Goal: Task Accomplishment & Management: Manage account settings

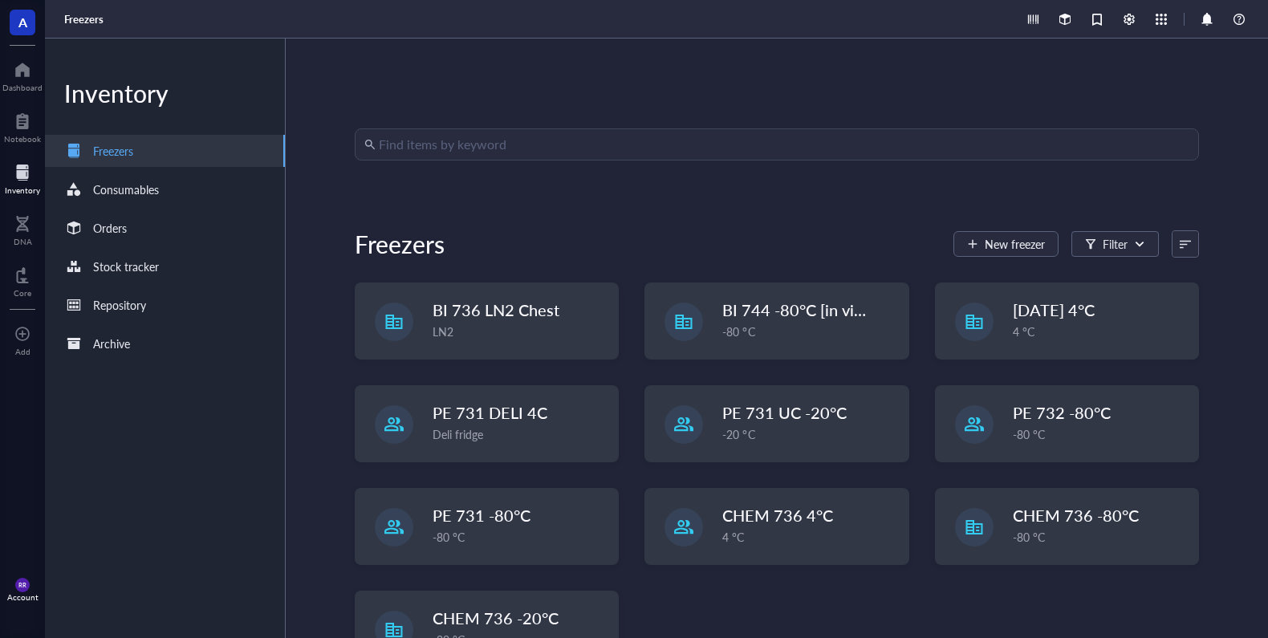
drag, startPoint x: 0, startPoint y: 0, endPoint x: 600, endPoint y: 140, distance: 616.6
click at [602, 143] on input "search" at bounding box center [784, 144] width 811 height 31
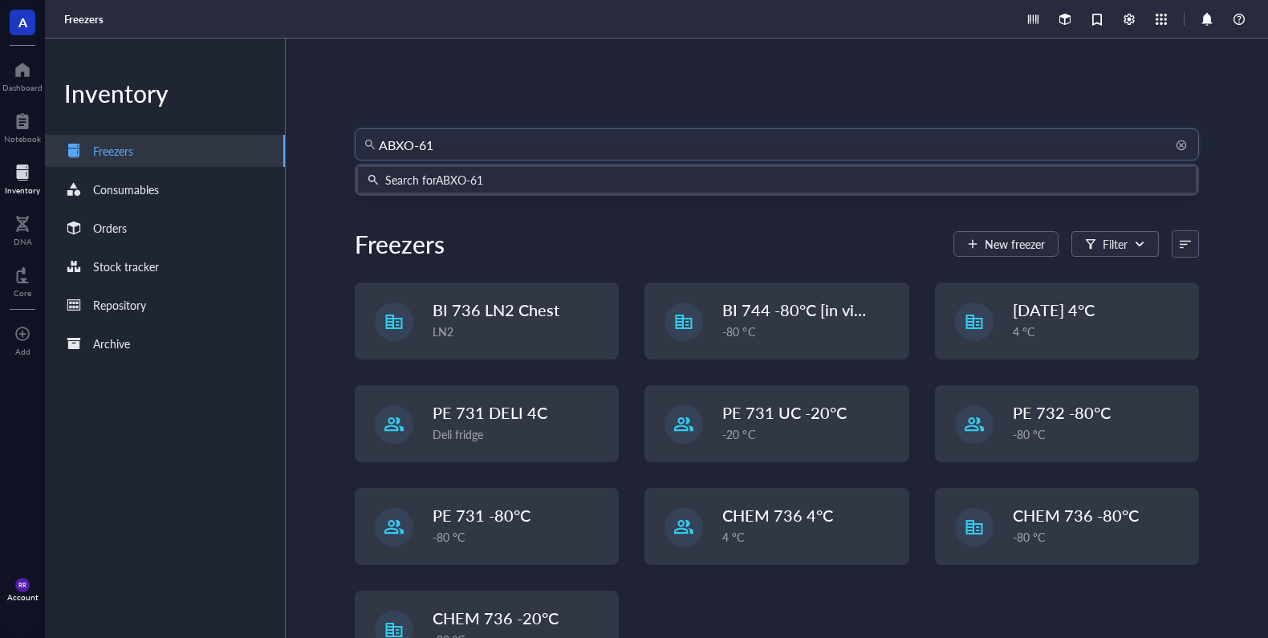
type input "ABXO-611"
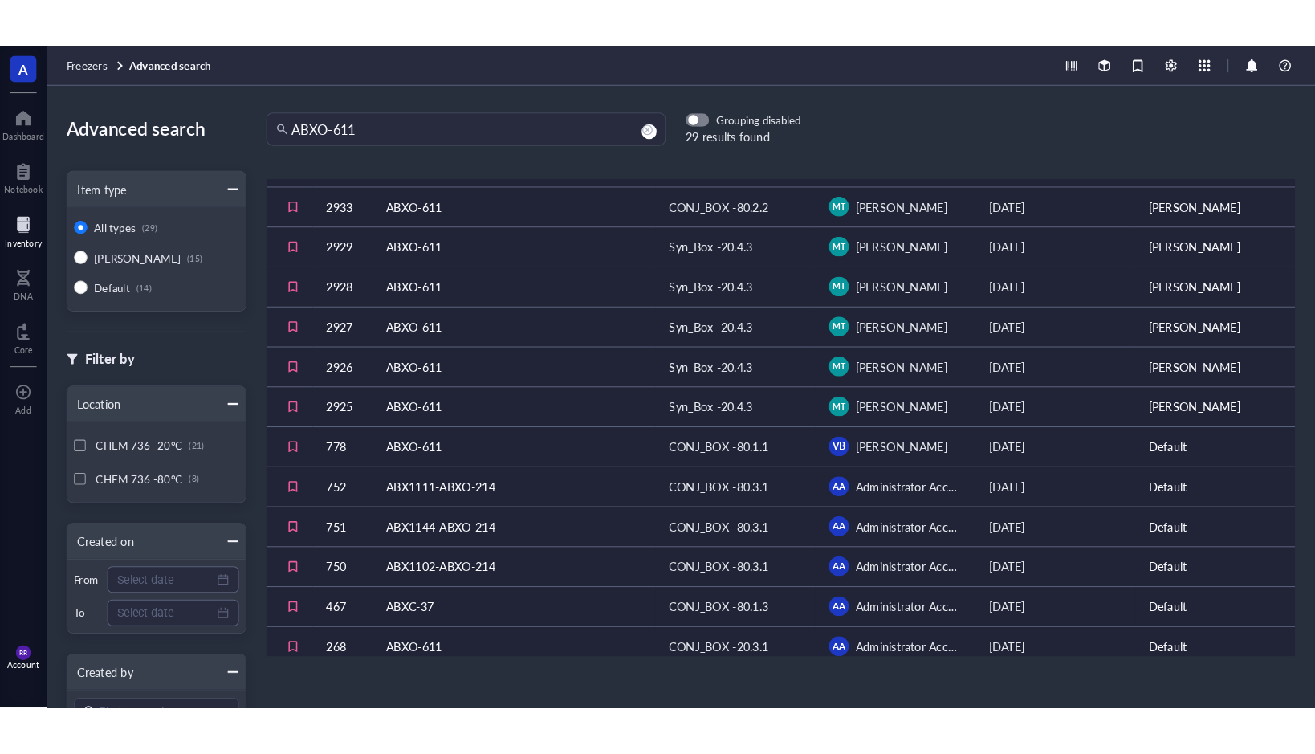
scroll to position [400, 0]
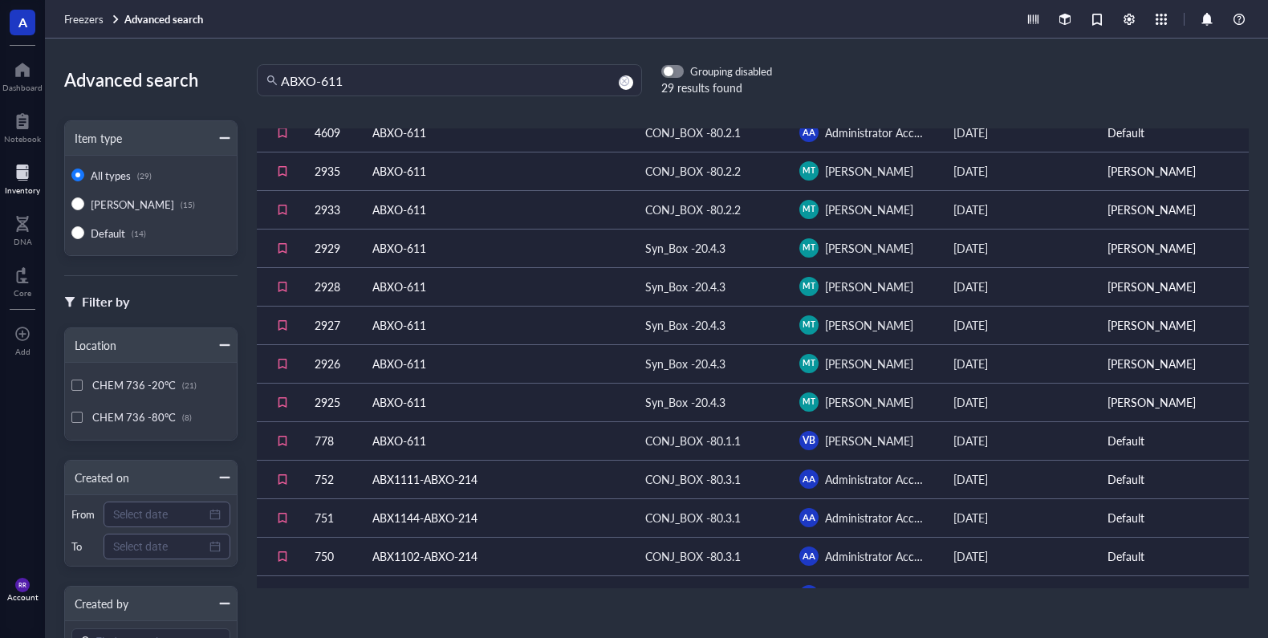
click at [537, 446] on td "ABXO-611" at bounding box center [496, 440] width 273 height 39
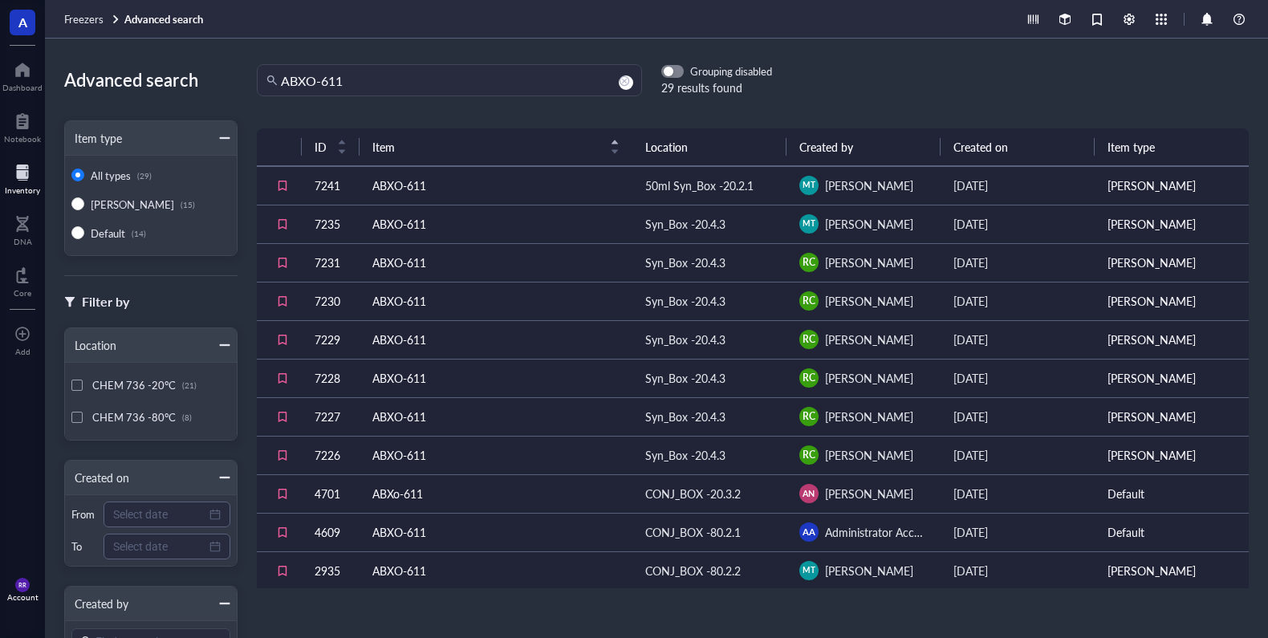
click at [560, 529] on td "ABXO-611" at bounding box center [496, 532] width 273 height 39
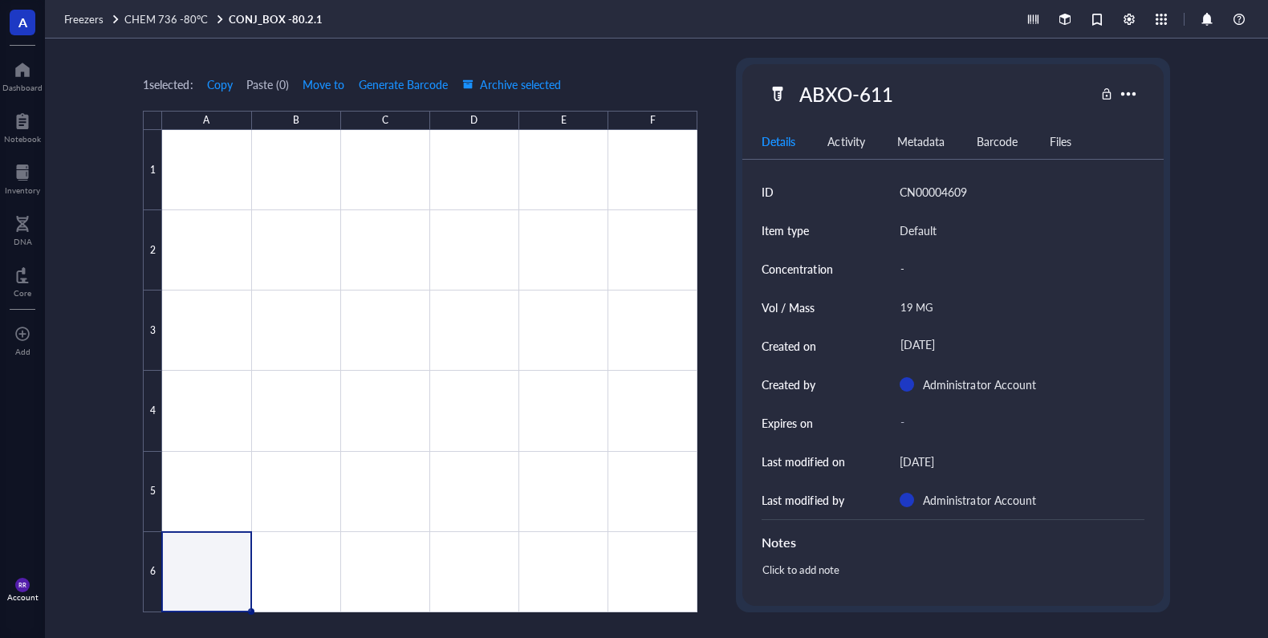
type textarea "Keep everyone on the same page…"
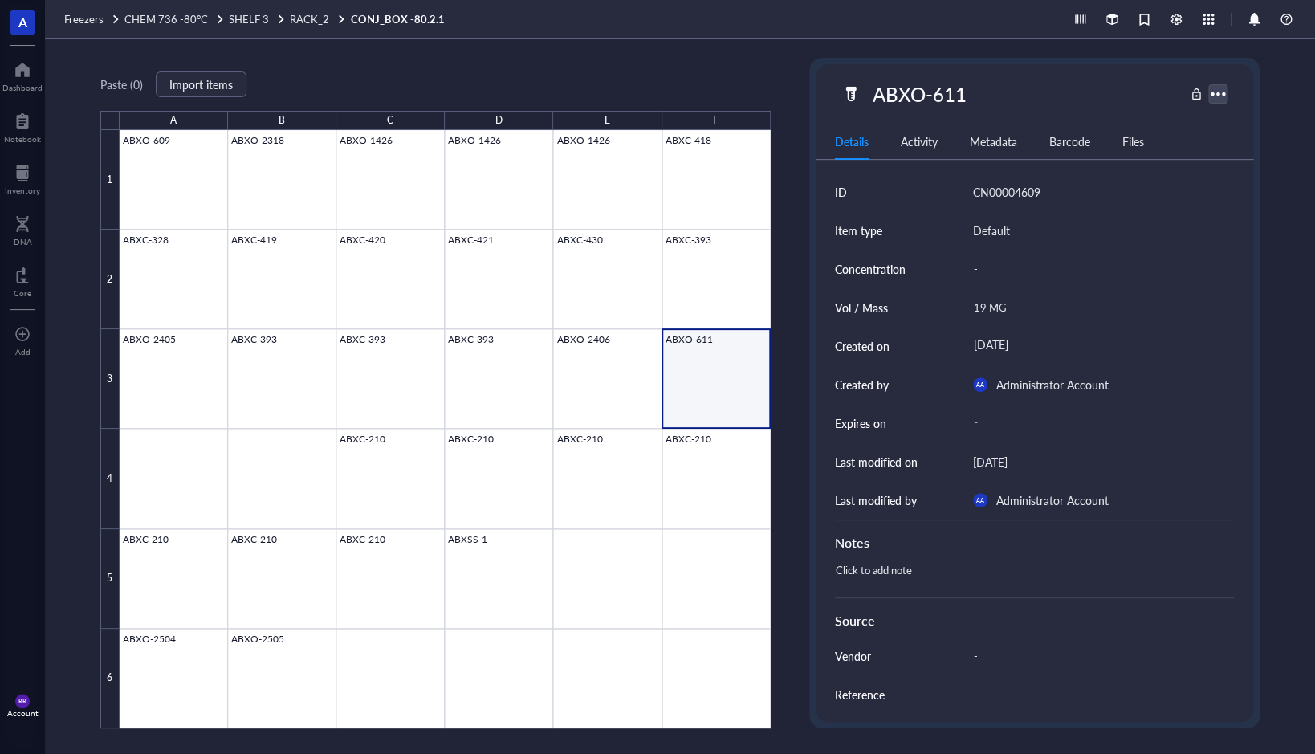
click at [1209, 96] on div at bounding box center [1217, 93] width 23 height 23
click at [1218, 92] on div at bounding box center [1217, 93] width 23 height 23
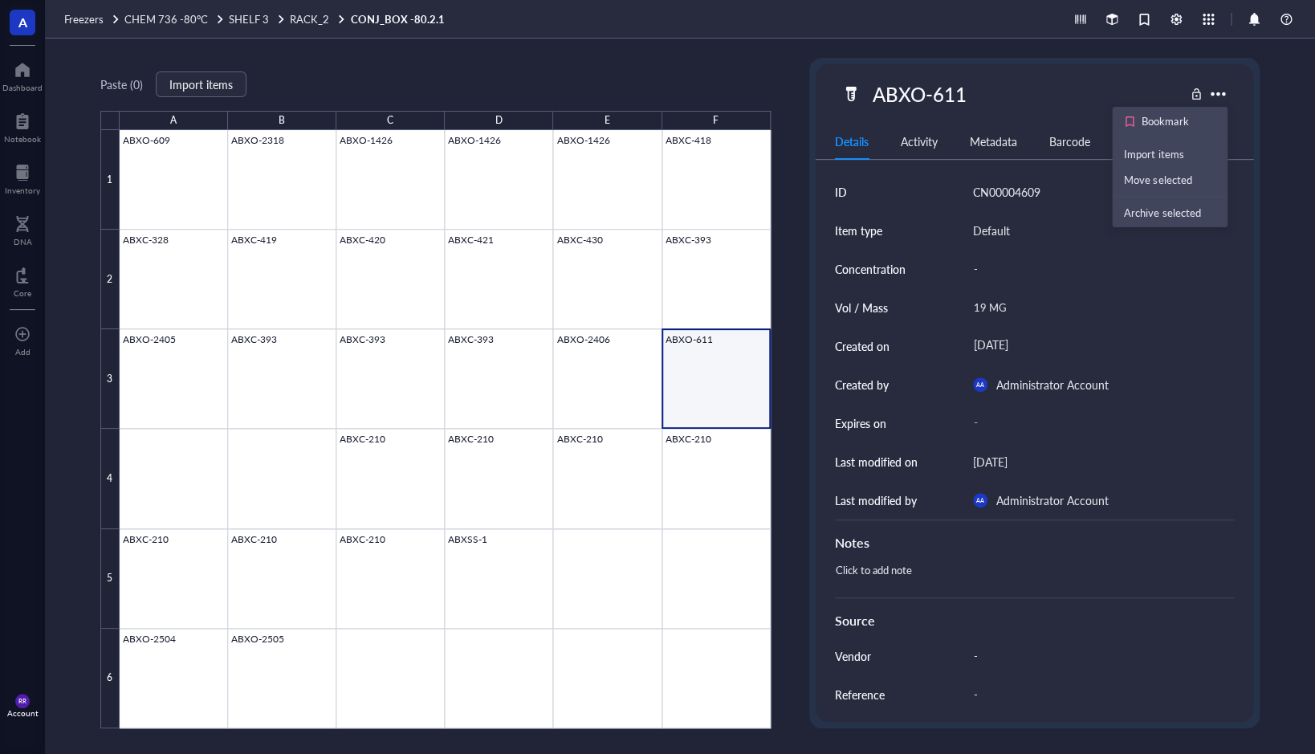
click at [1267, 169] on div "Paste ( 0 ) Import items A B C D E F 1 2 3 4 5 6 ABXO-609 ABXO-2318 ABXO-1426 A…" at bounding box center [680, 396] width 1270 height 715
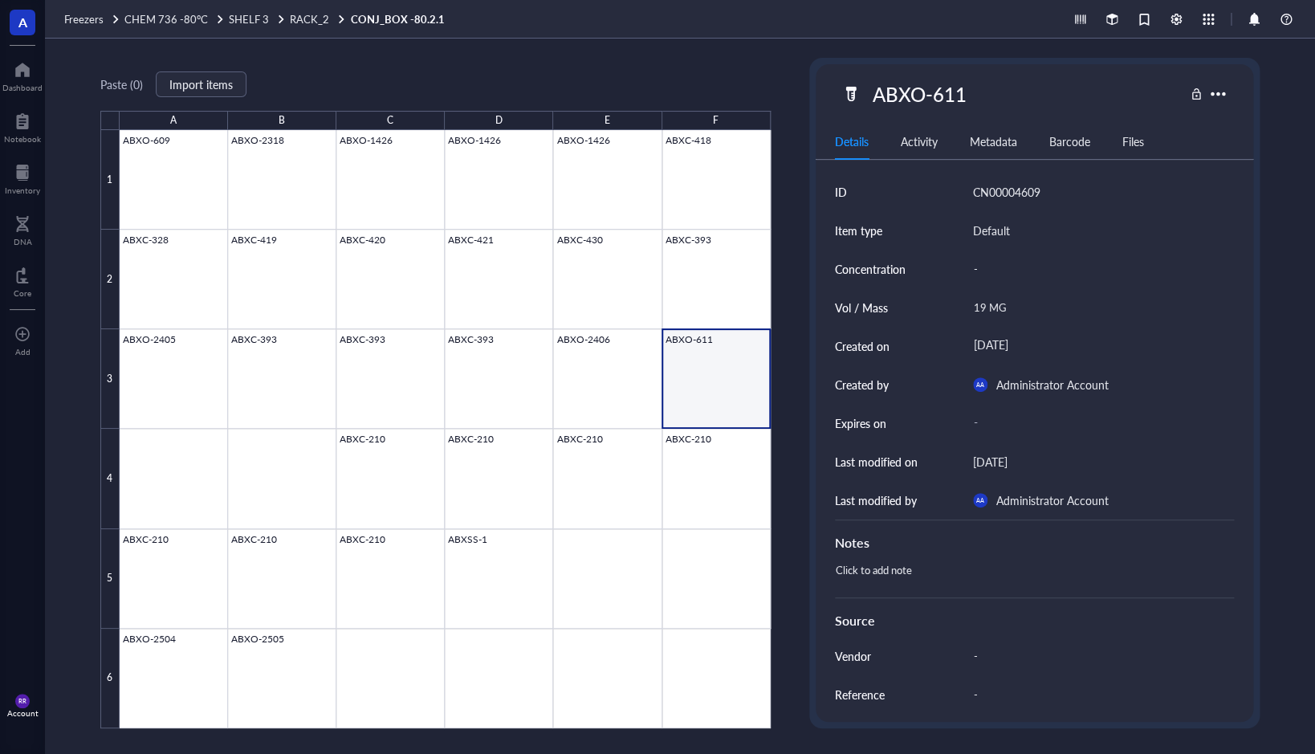
scroll to position [161, 0]
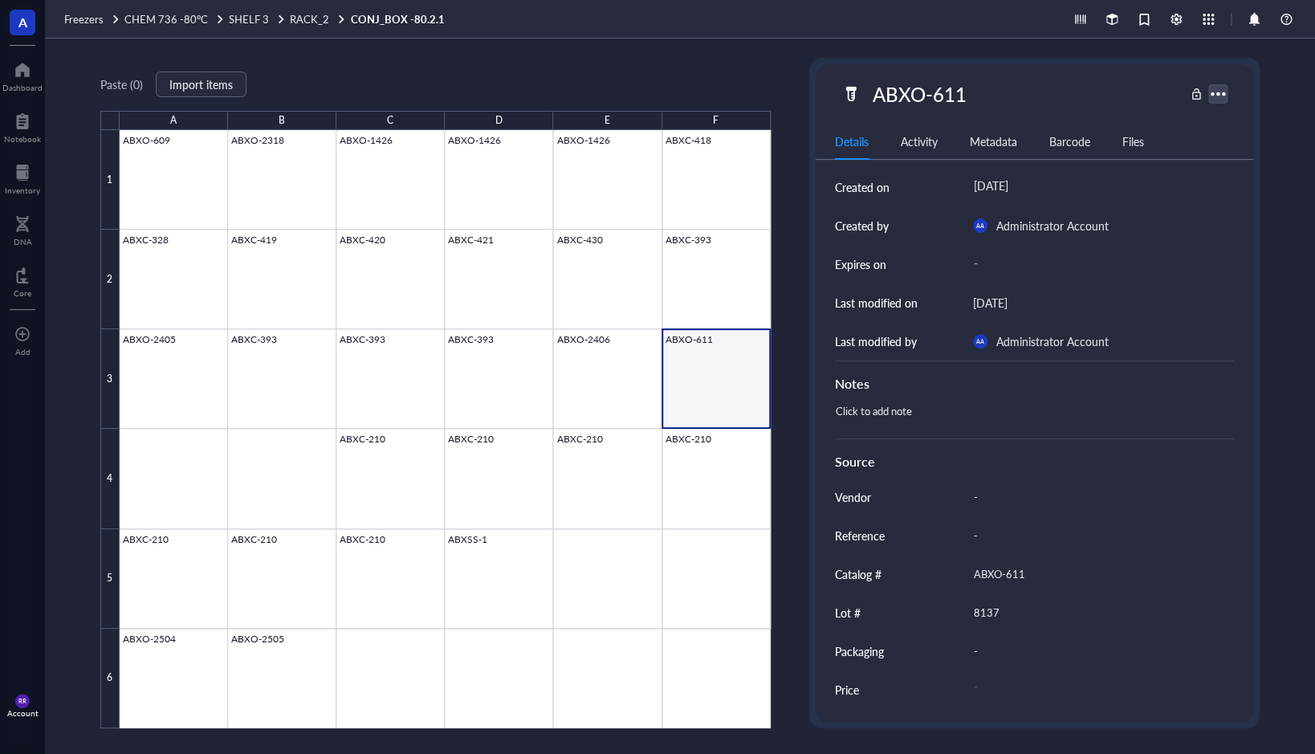
click at [1225, 96] on div at bounding box center [1217, 93] width 23 height 23
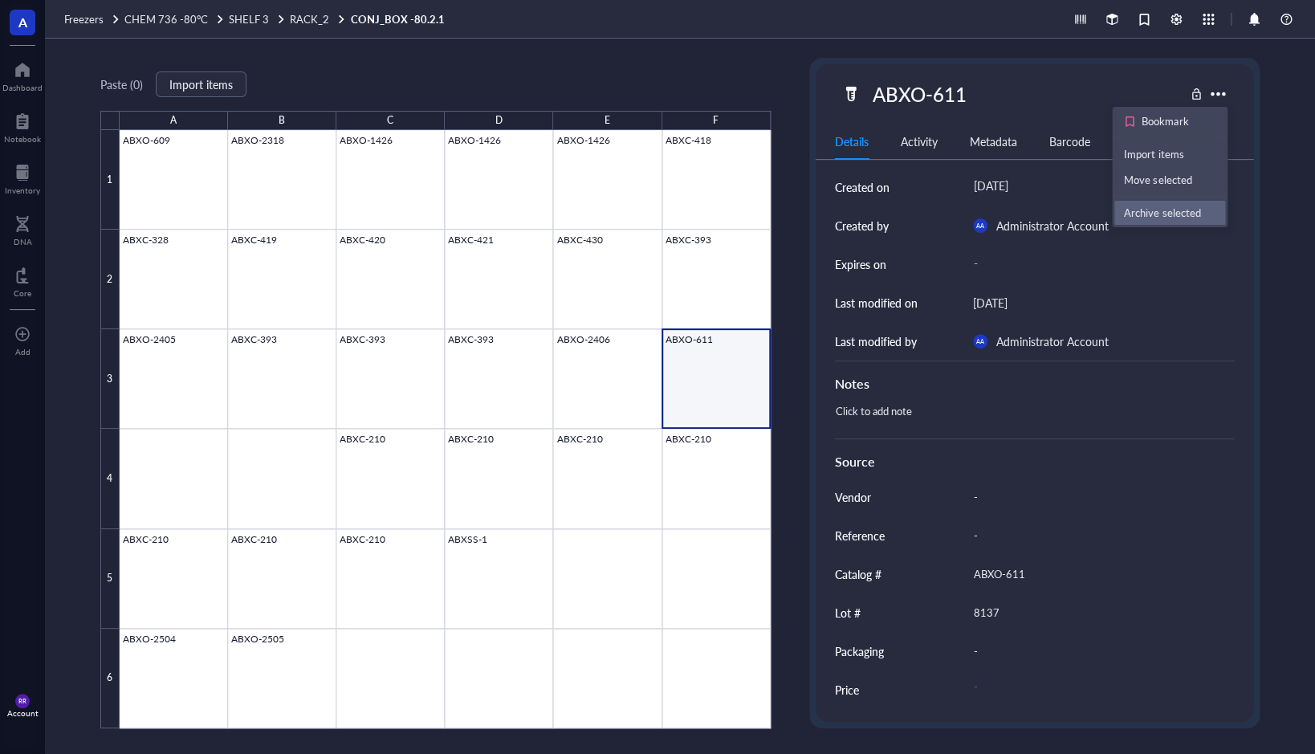
click at [1191, 212] on div "Archive selected" at bounding box center [1162, 212] width 76 height 14
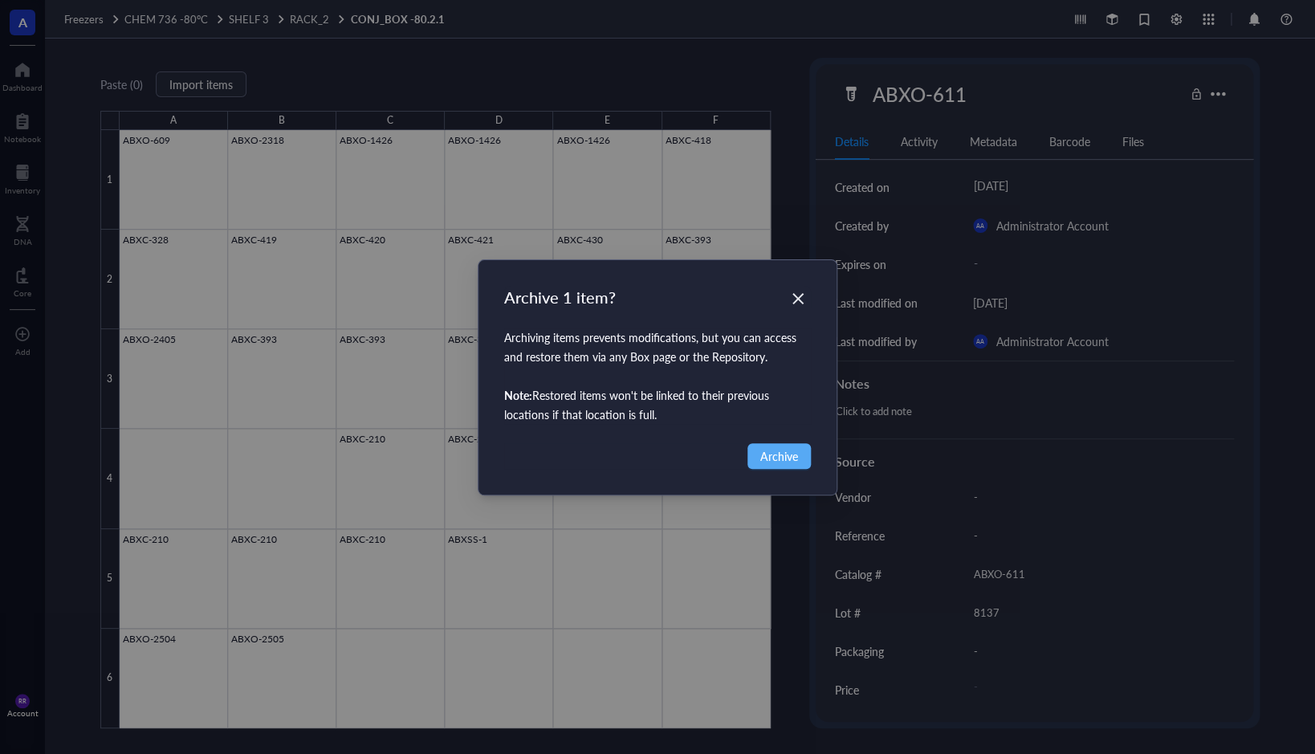
click at [1000, 426] on div "Archive 1 item? Archiving items prevents modifications, but you can access and …" at bounding box center [657, 377] width 1315 height 754
click at [807, 285] on div "Archive 1 item? Archiving items prevents modifications, but you can access and …" at bounding box center [657, 377] width 358 height 234
click at [802, 295] on icon "Close" at bounding box center [797, 298] width 11 height 11
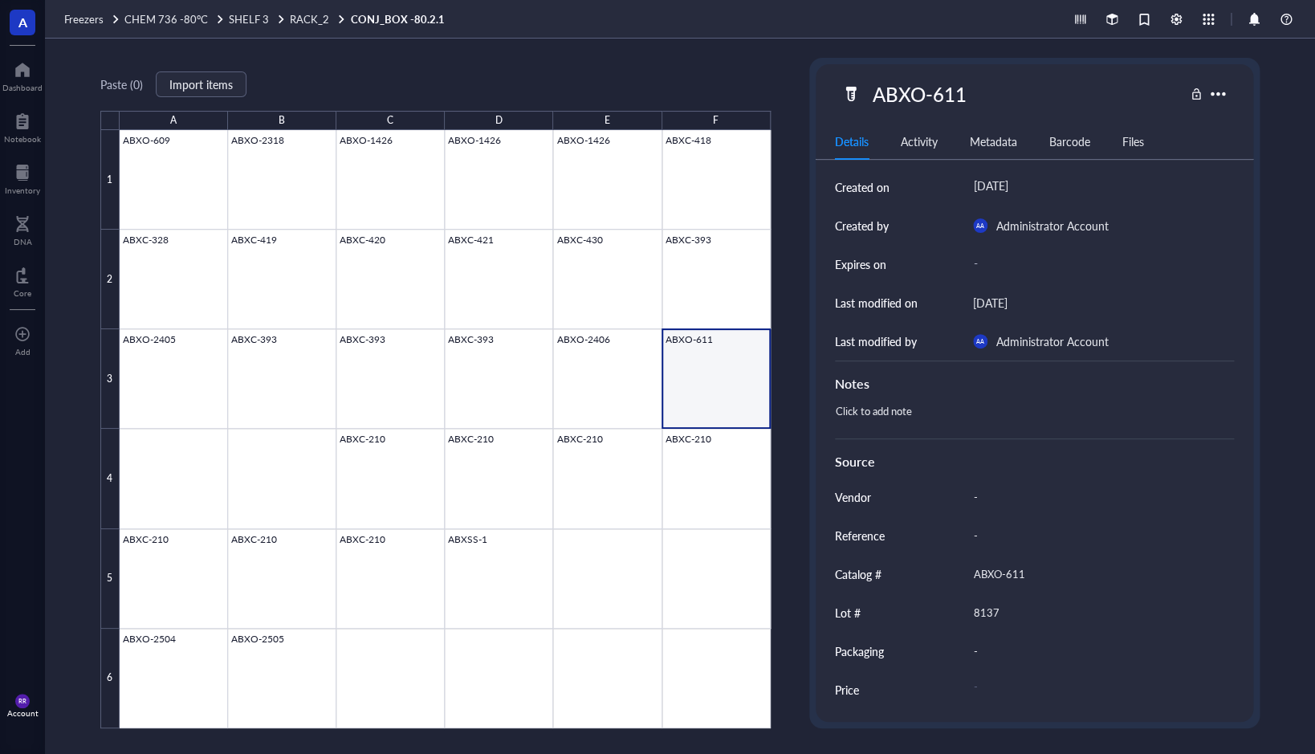
click at [926, 404] on div "Click to add note" at bounding box center [1028, 419] width 400 height 39
type textarea "[DATE] consumed by [PERSON_NAME] for ring opening for ABXP-16 Mu010D study"
click at [706, 372] on div at bounding box center [445, 429] width 651 height 598
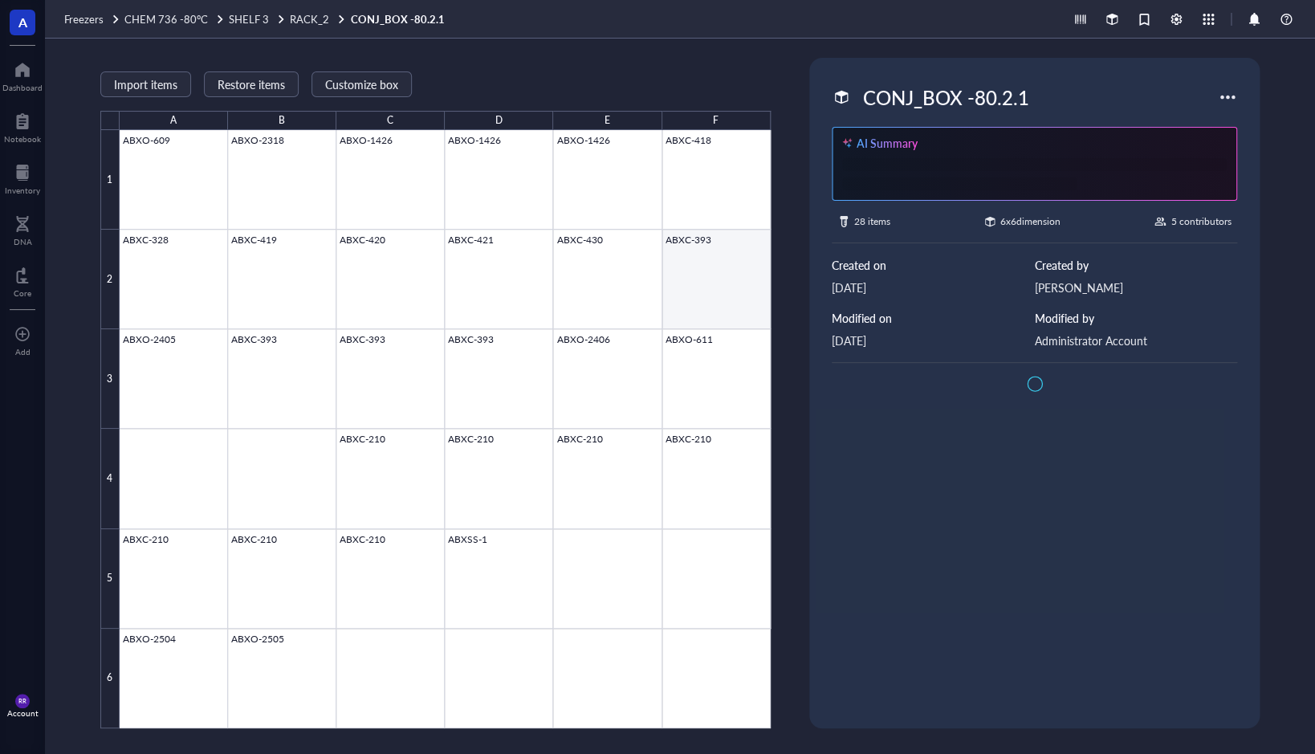
click at [710, 294] on div at bounding box center [445, 429] width 651 height 598
click at [733, 372] on div at bounding box center [445, 429] width 651 height 598
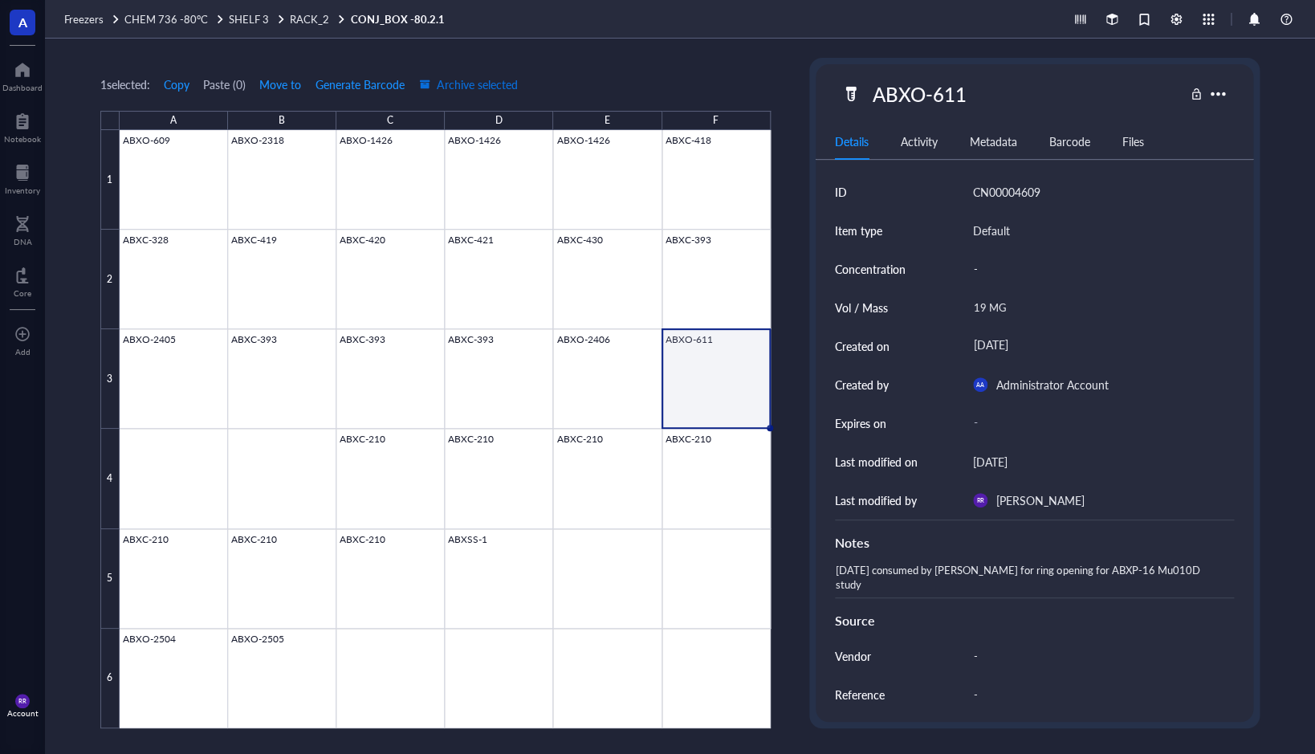
click at [486, 87] on span "Archive selected" at bounding box center [468, 84] width 99 height 13
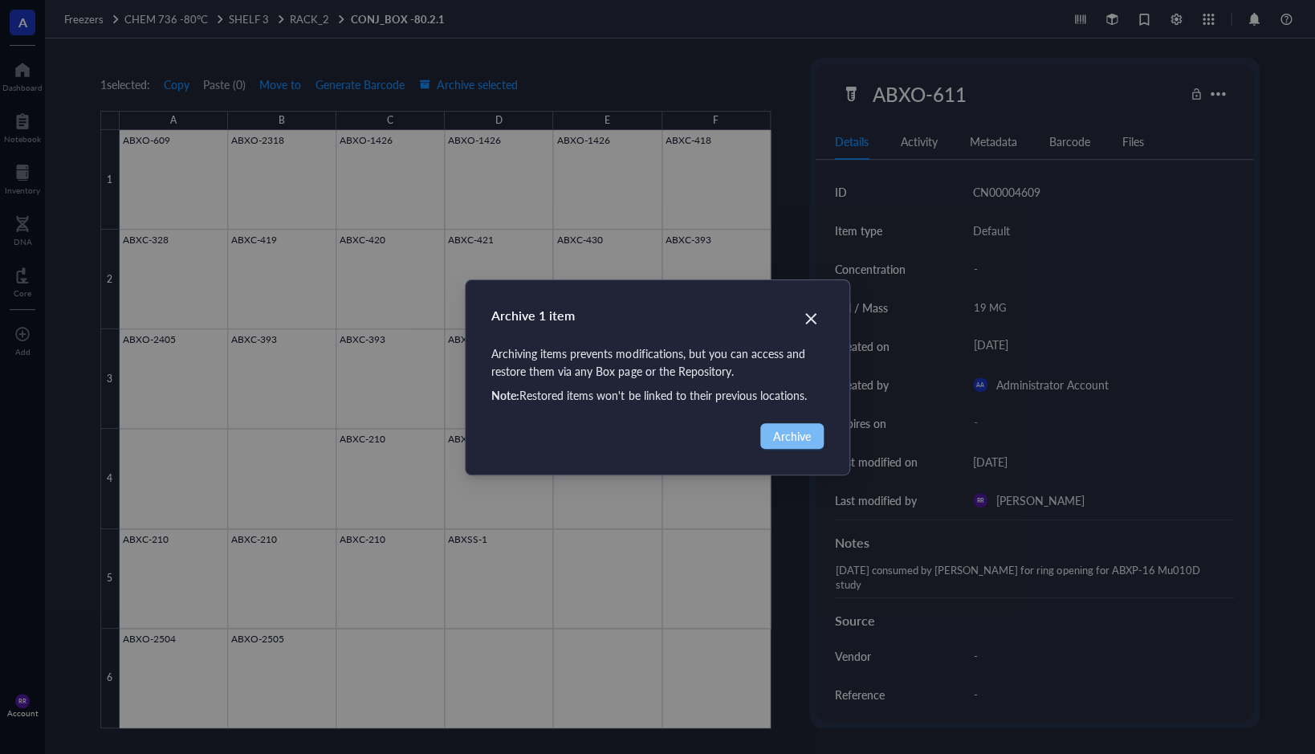
click at [797, 445] on button "Archive" at bounding box center [791, 436] width 63 height 26
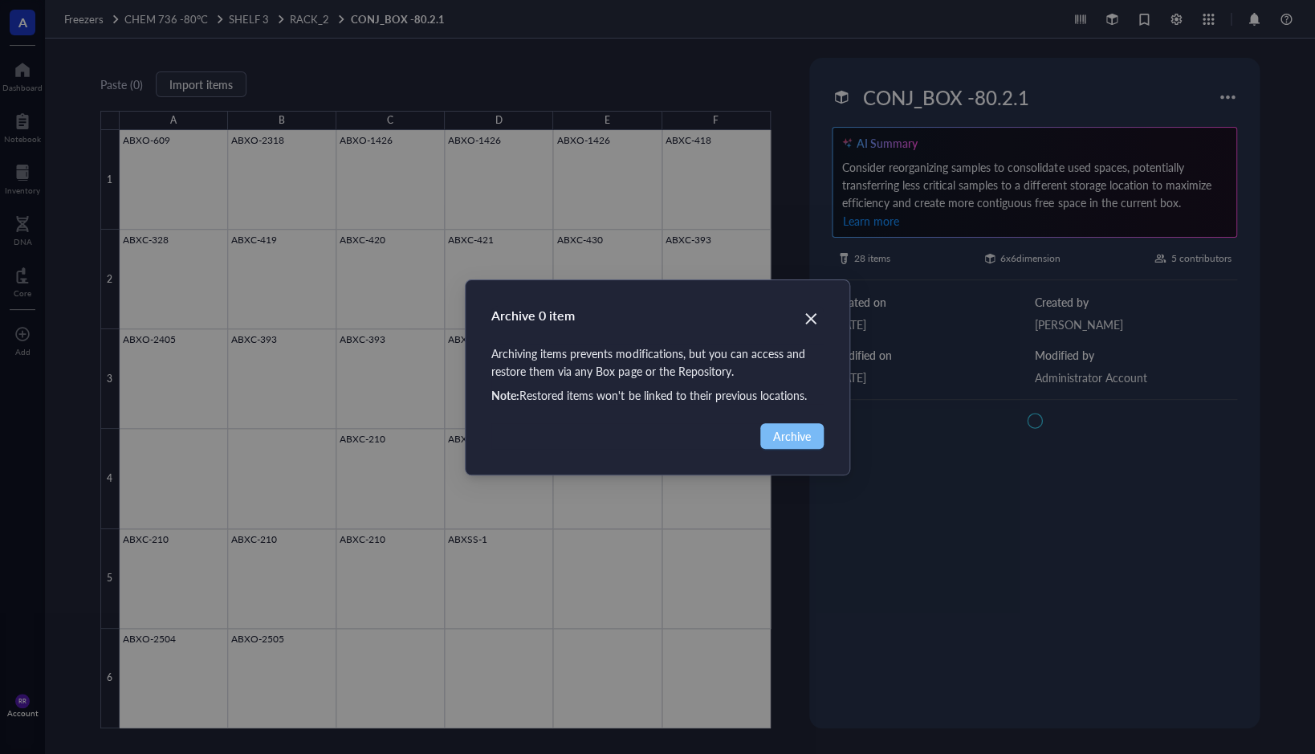
type textarea "Keep everyone on the same page…"
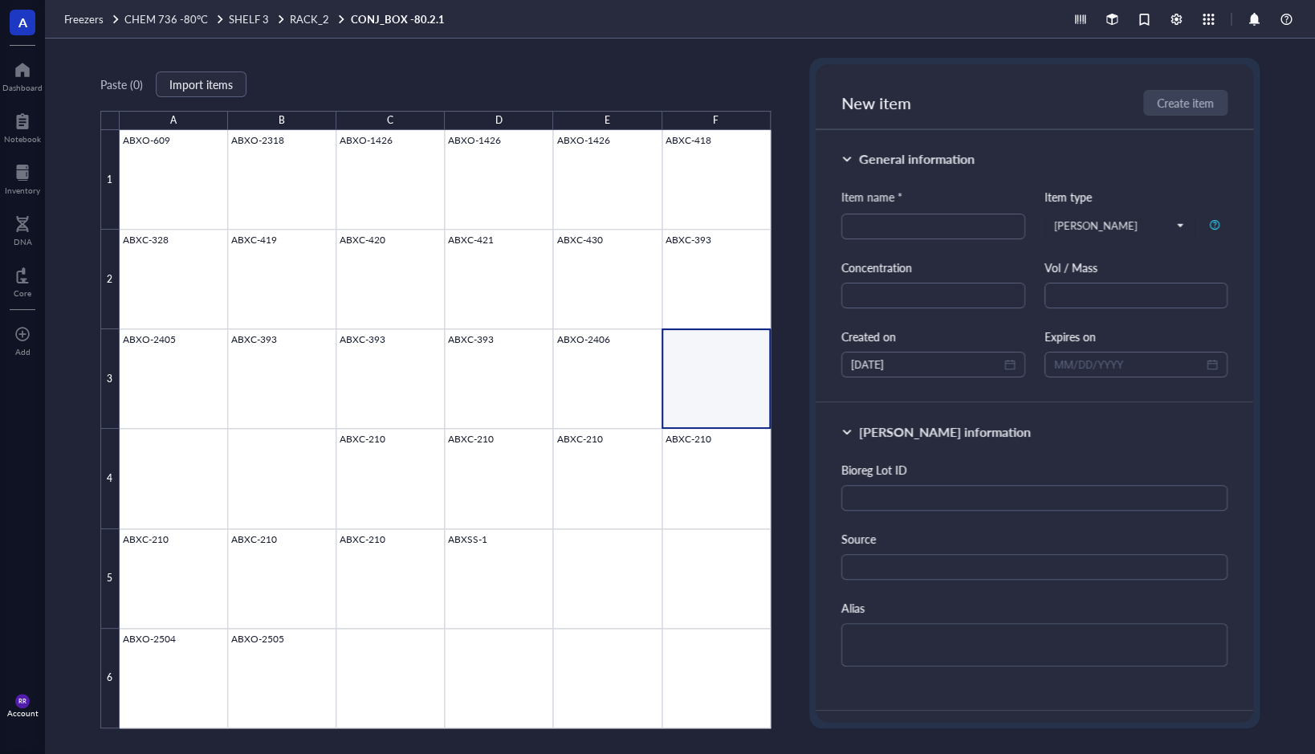
click at [76, 559] on div "Paste ( 0 ) Import items A B C D E F 1 2 3 4 5 6 ABXO-609 ABXO-2318 ABXO-1426 A…" at bounding box center [680, 396] width 1270 height 715
